Goal: Transaction & Acquisition: Purchase product/service

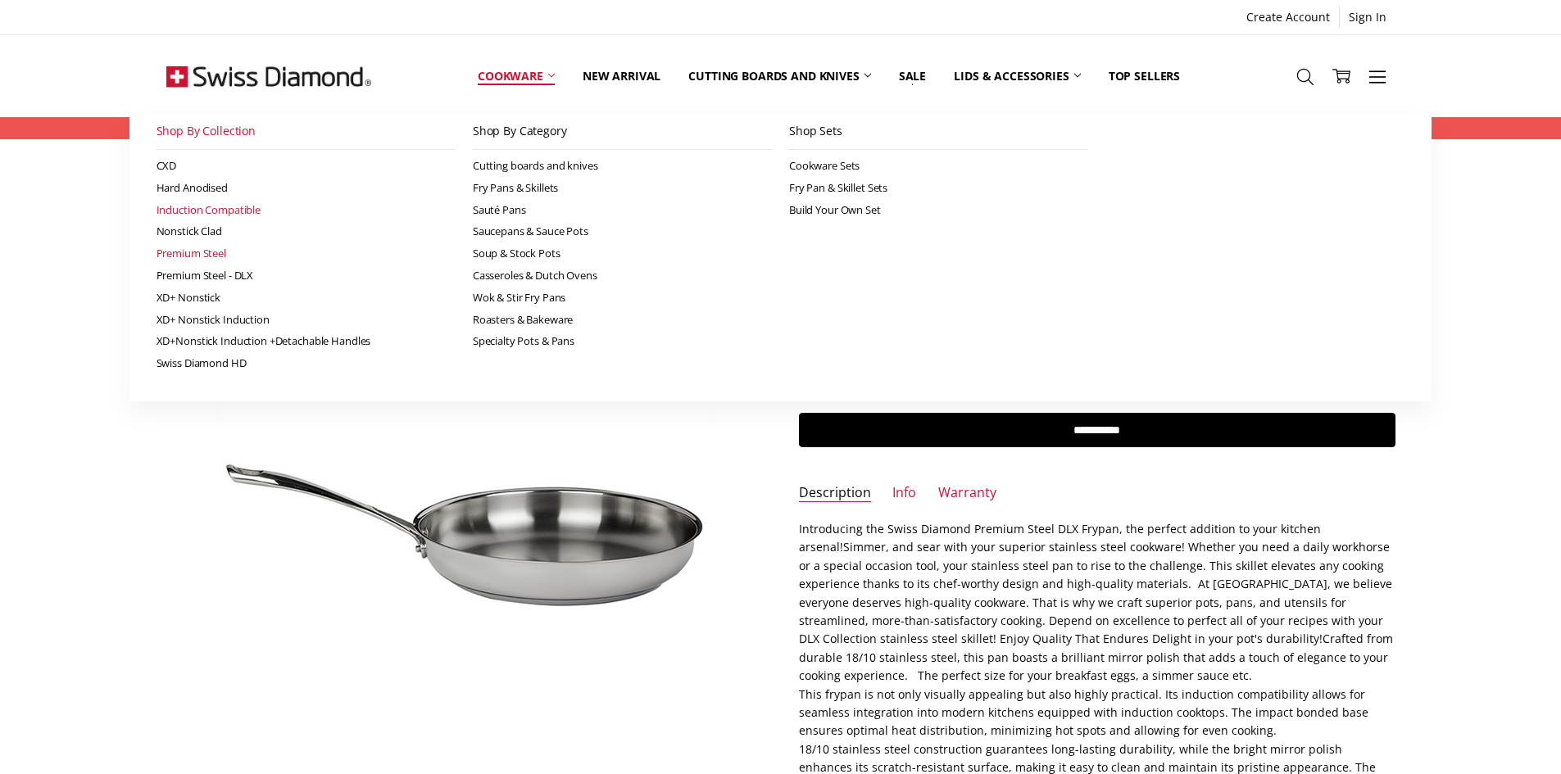
click at [198, 255] on link "Premium Steel" at bounding box center [306, 254] width 299 height 22
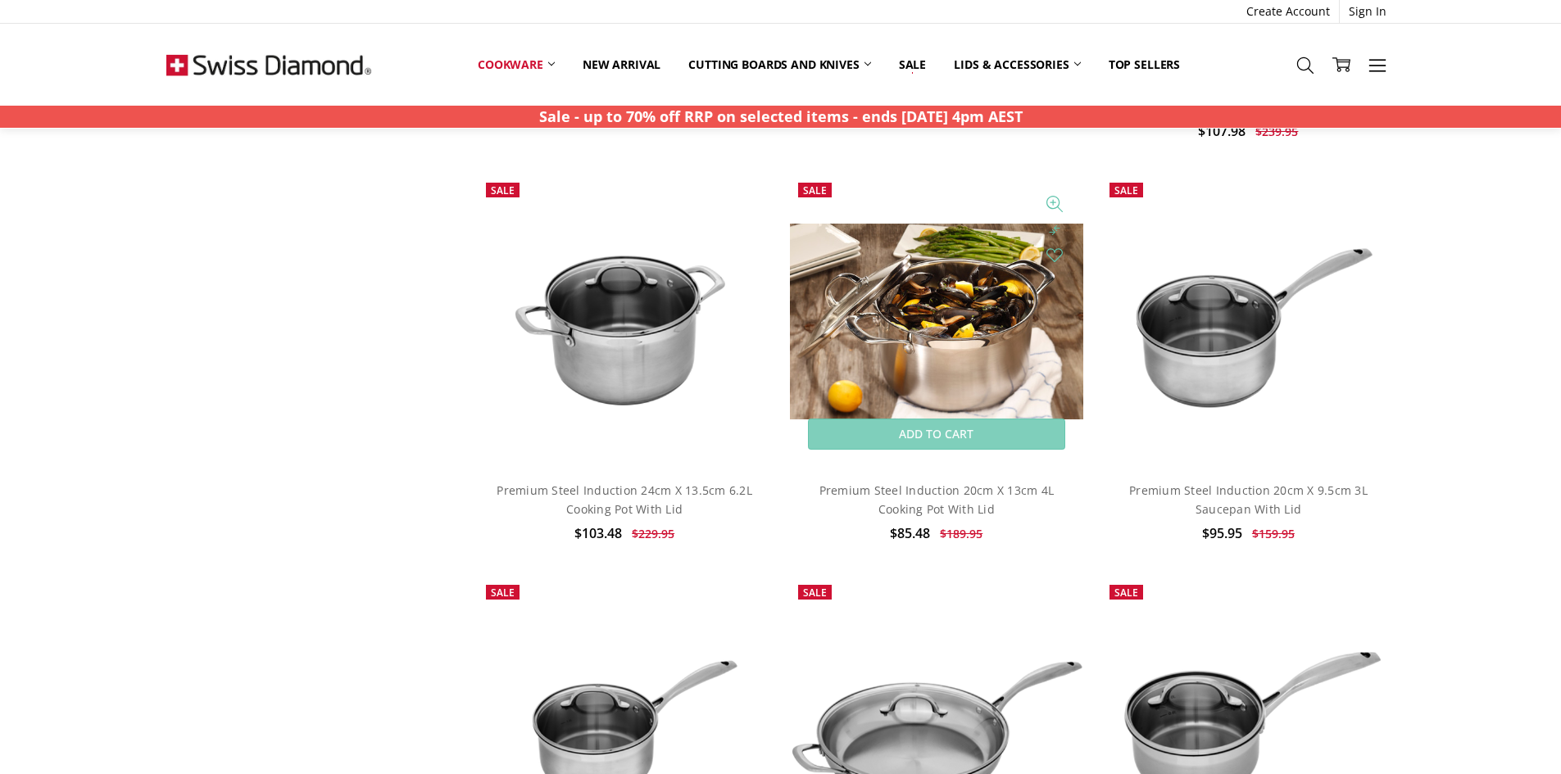
scroll to position [1721, 0]
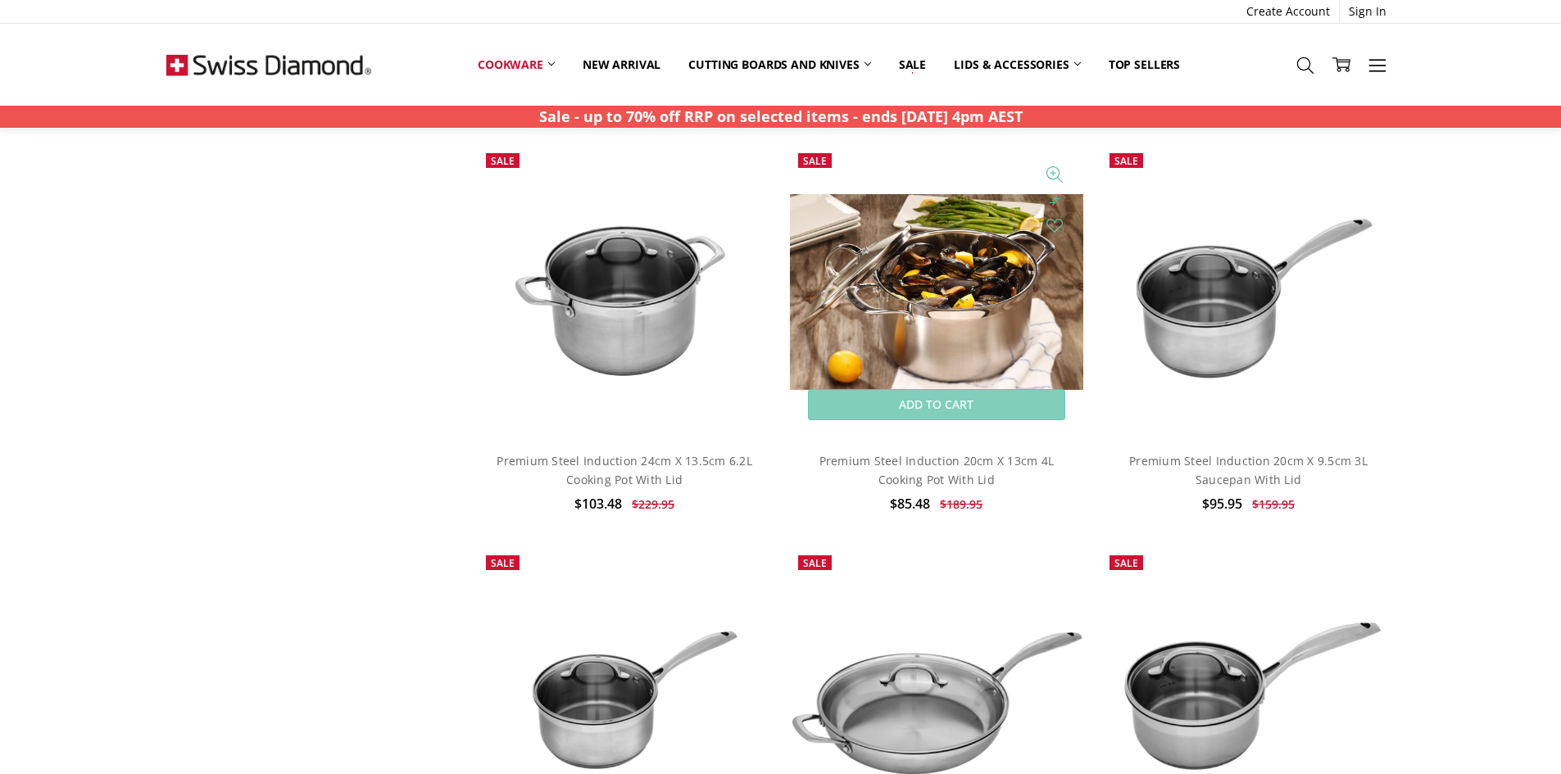
click at [985, 348] on img at bounding box center [936, 292] width 293 height 196
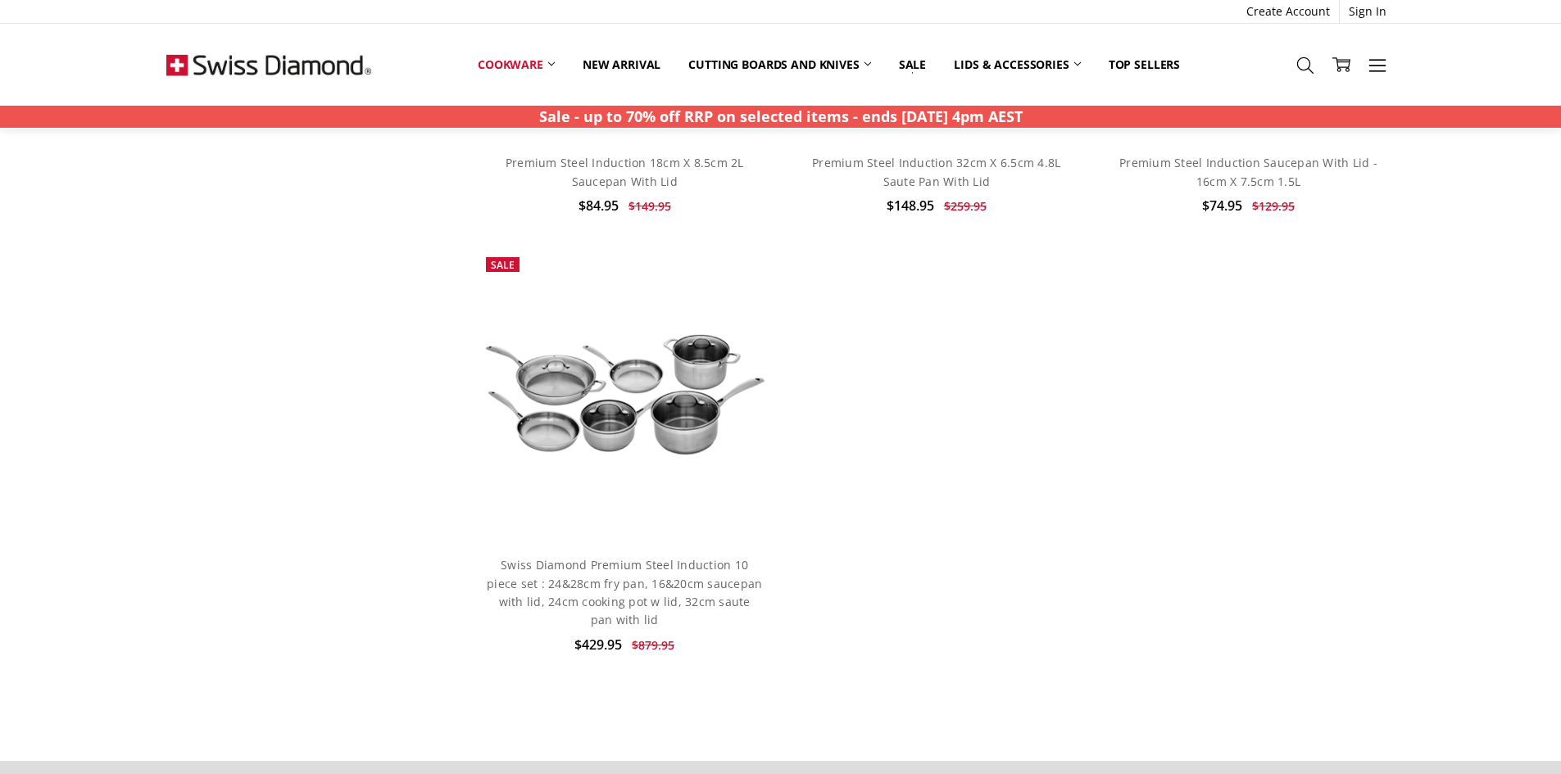
scroll to position [2459, 0]
